Goal: Transaction & Acquisition: Purchase product/service

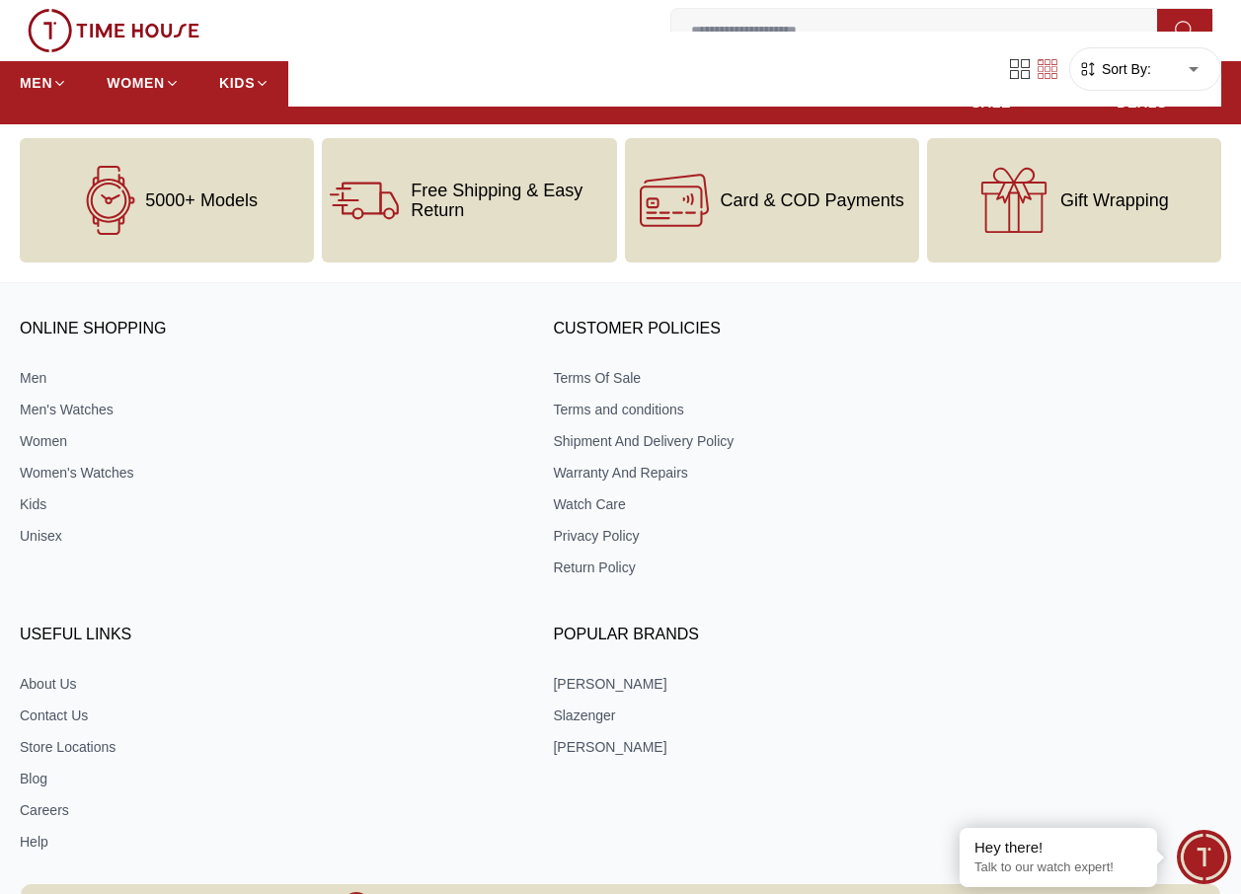
scroll to position [1678, 0]
click at [107, 210] on icon at bounding box center [110, 199] width 69 height 69
click at [108, 203] on icon at bounding box center [112, 198] width 20 height 10
drag, startPoint x: 108, startPoint y: 203, endPoint x: 218, endPoint y: 218, distance: 111.5
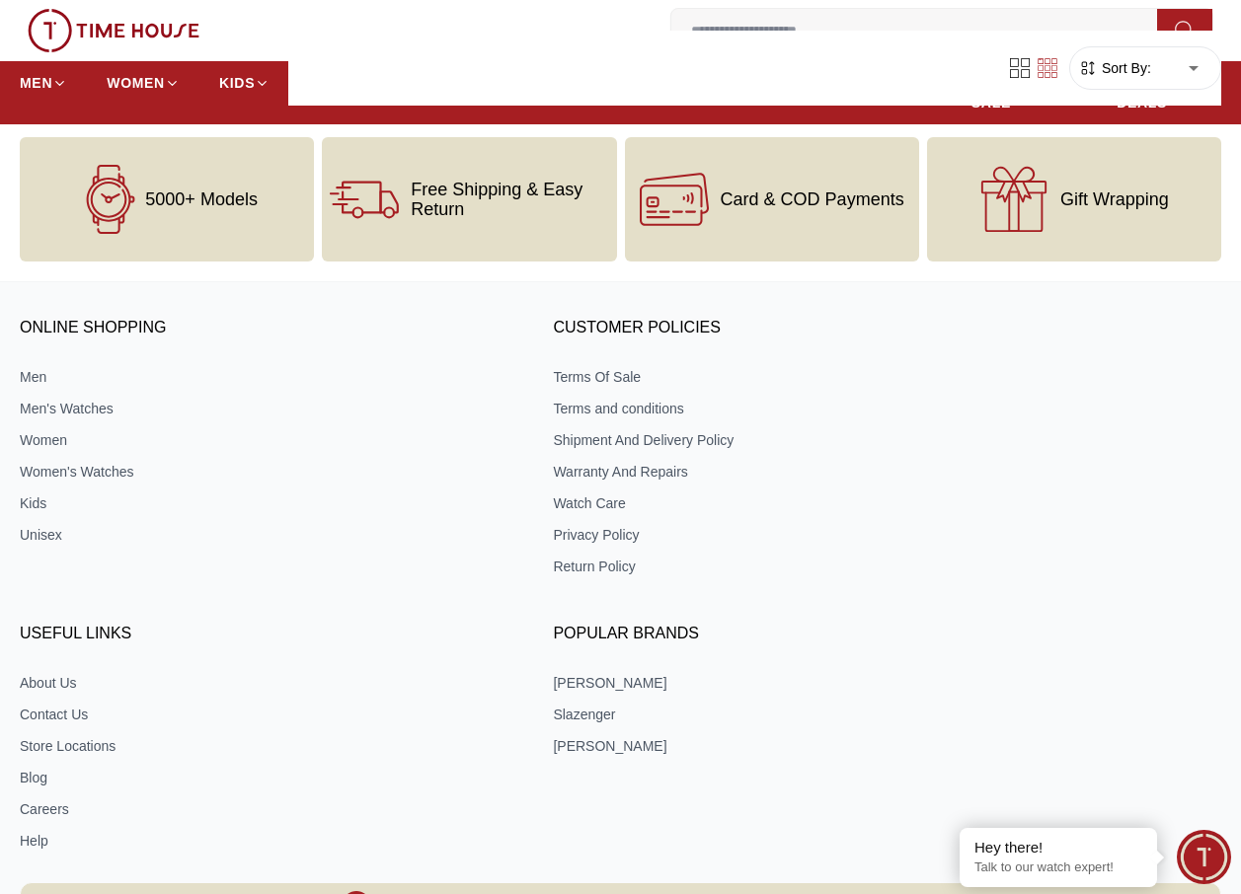
click at [218, 218] on div "5000+ Models" at bounding box center [167, 199] width 294 height 124
click at [43, 436] on link "Women" at bounding box center [265, 440] width 490 height 20
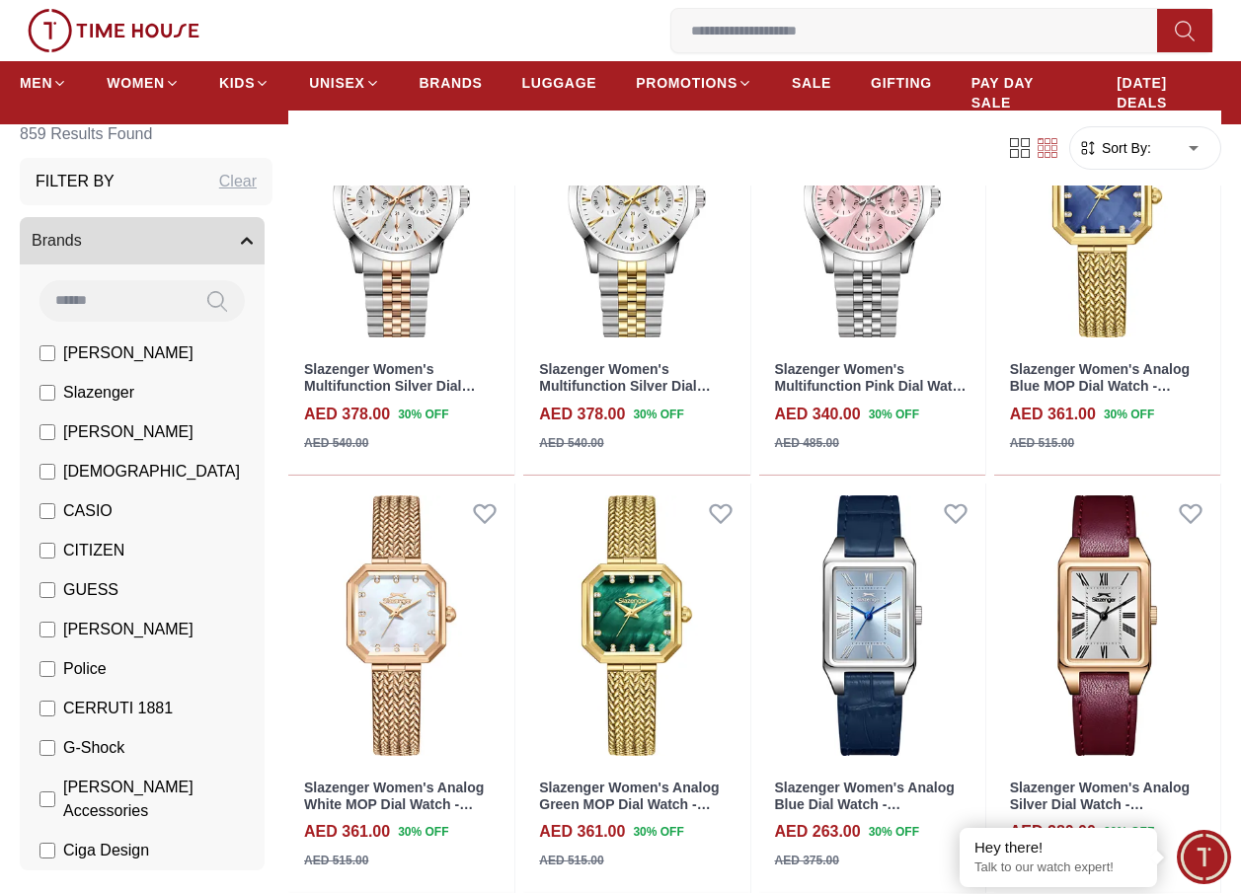
scroll to position [296, 0]
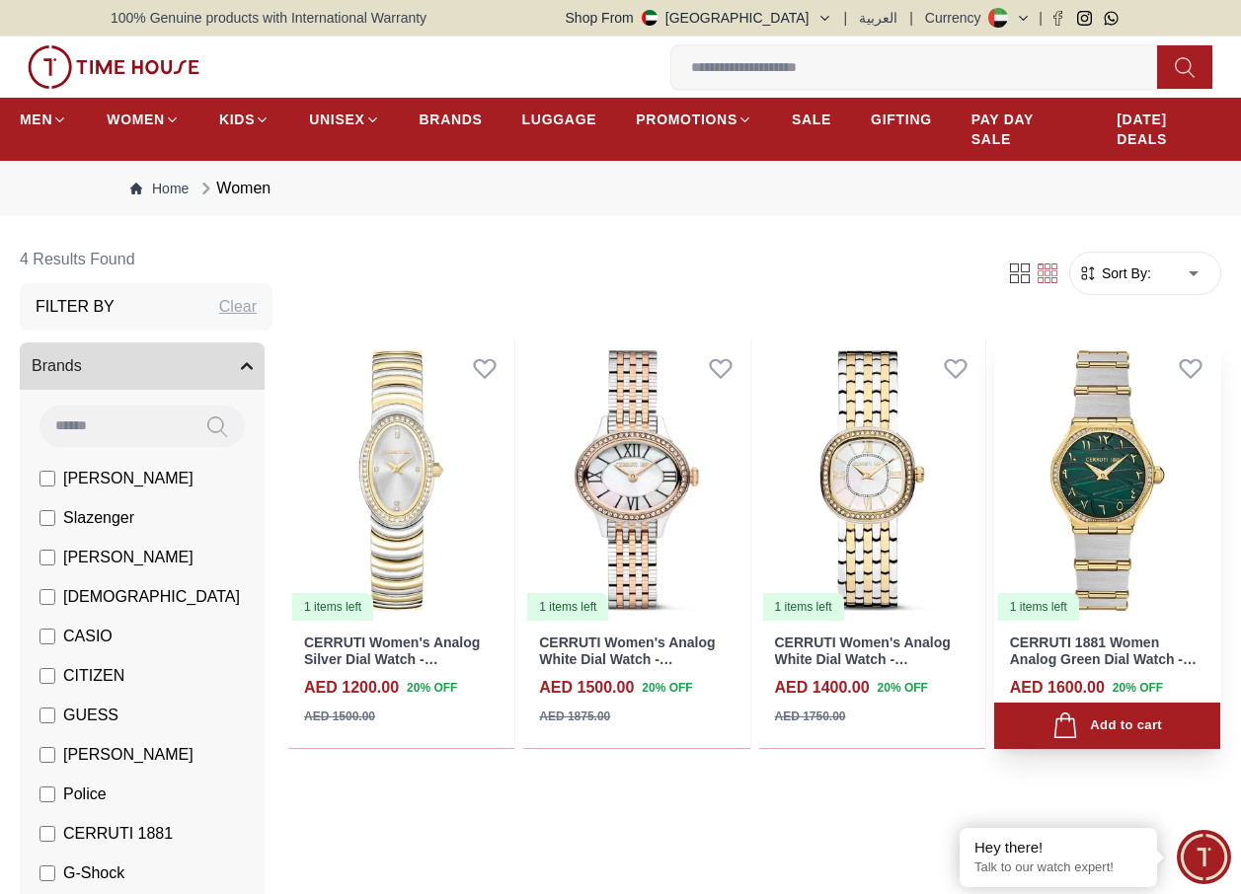
click at [1109, 467] on img at bounding box center [1107, 481] width 226 height 284
